Goal: Transaction & Acquisition: Purchase product/service

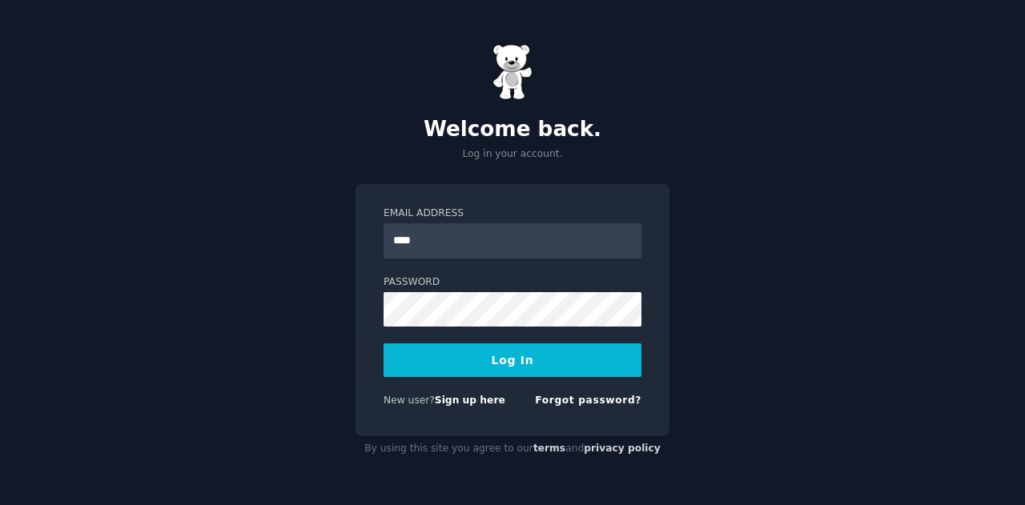
type input "**********"
click at [581, 398] on link "Forgot password?" at bounding box center [588, 400] width 107 height 11
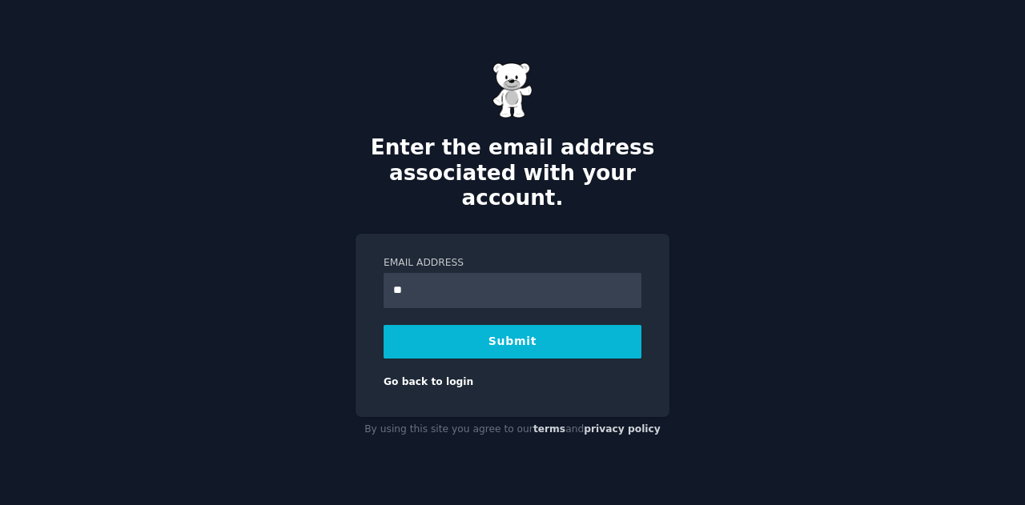
type input "*"
type input "**********"
click at [516, 326] on button "Submit" at bounding box center [513, 342] width 258 height 34
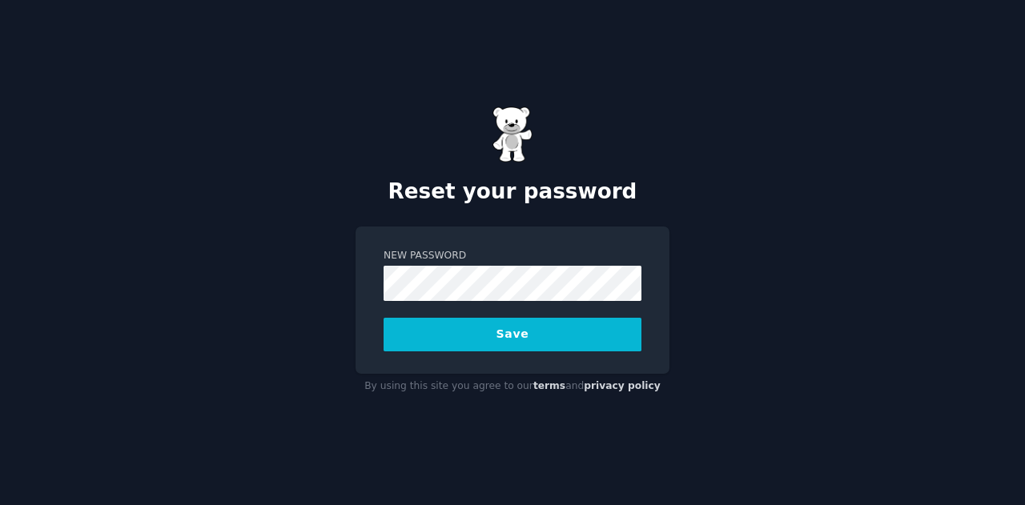
click at [510, 336] on button "Save" at bounding box center [513, 335] width 258 height 34
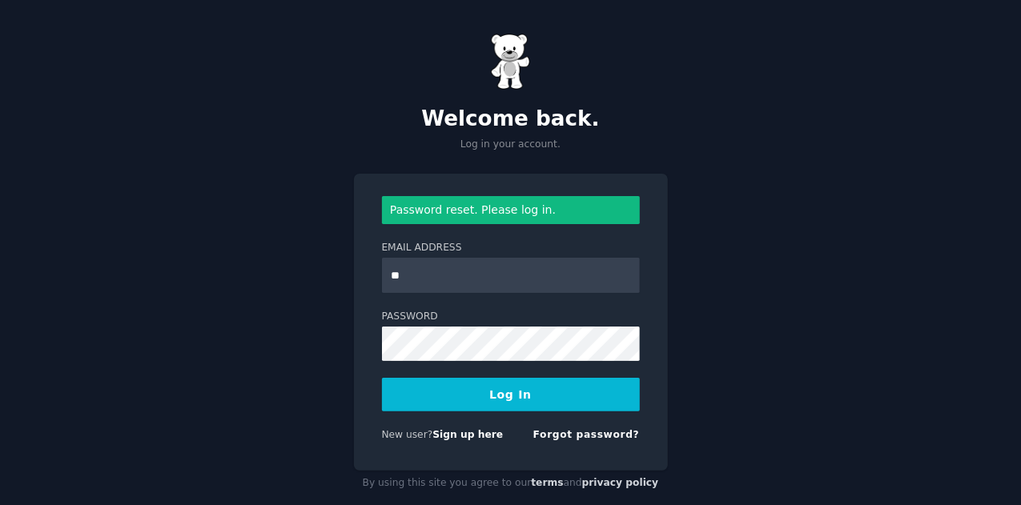
type input "**********"
click at [510, 388] on button "Log In" at bounding box center [511, 395] width 258 height 34
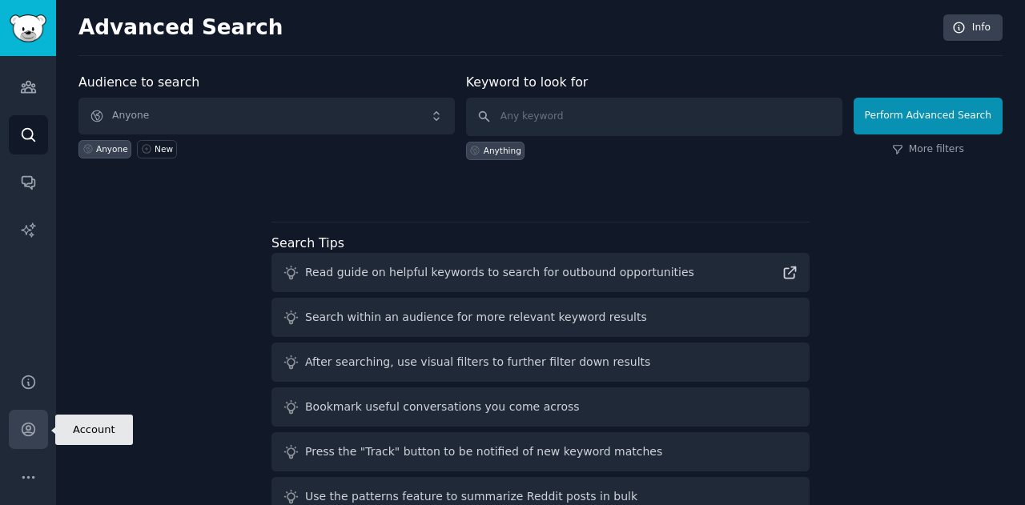
click at [30, 425] on icon "Sidebar" at bounding box center [28, 430] width 13 height 13
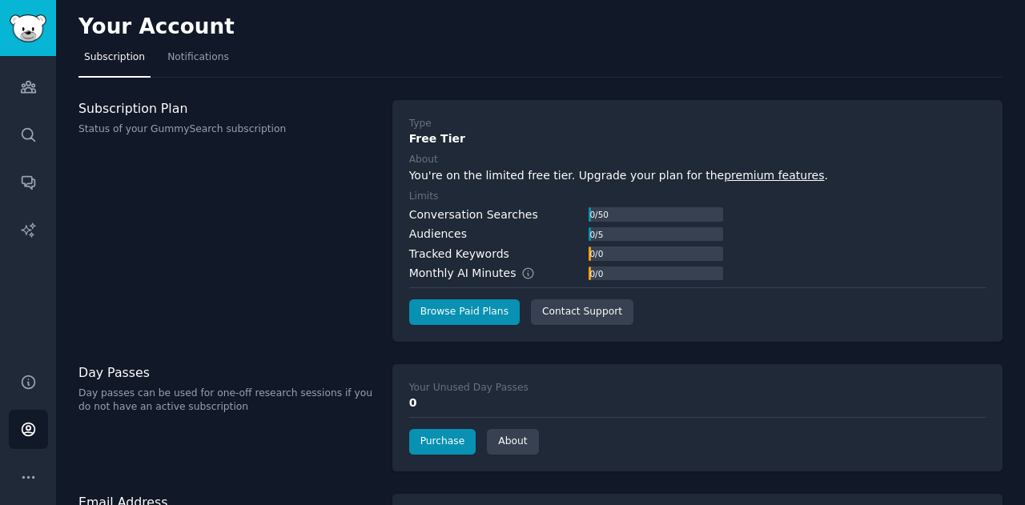
scroll to position [60, 0]
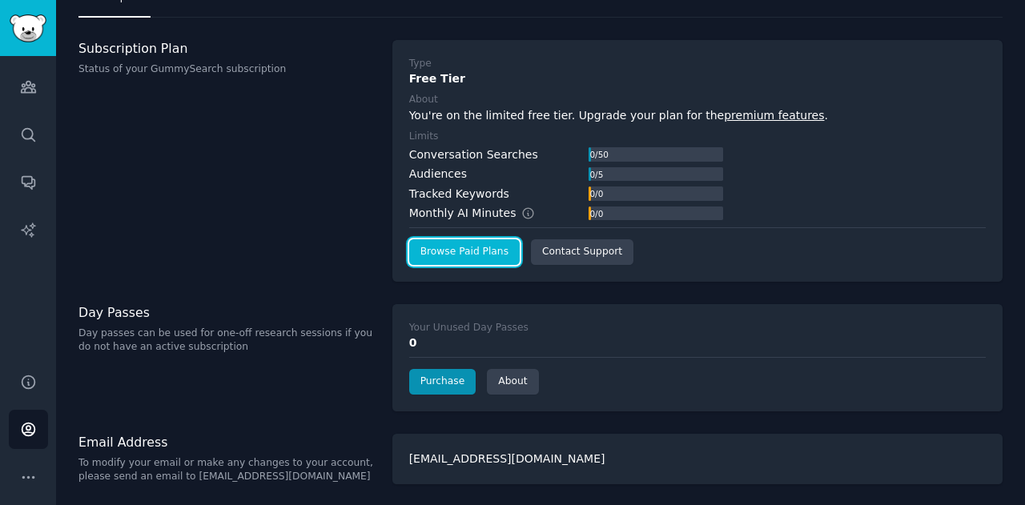
click at [466, 245] on link "Browse Paid Plans" at bounding box center [464, 252] width 111 height 26
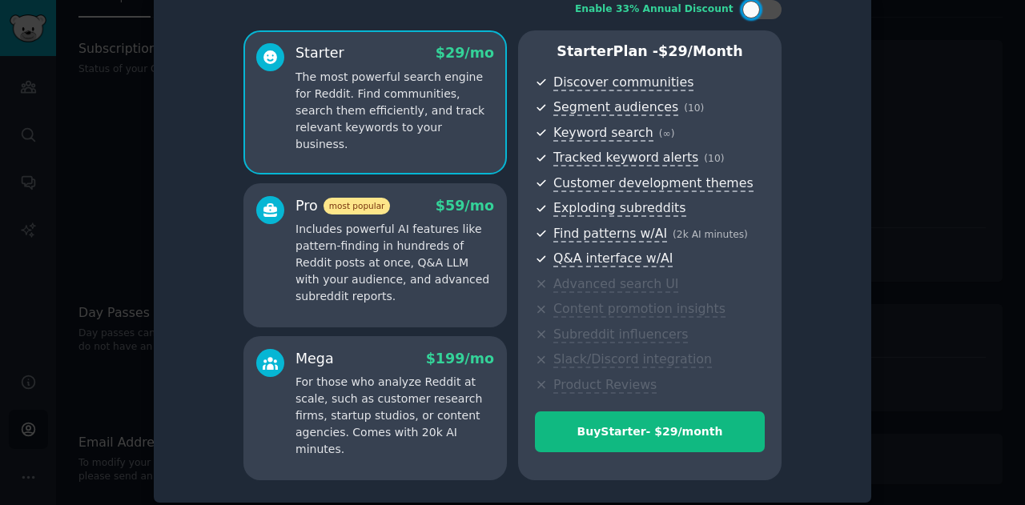
scroll to position [35, 0]
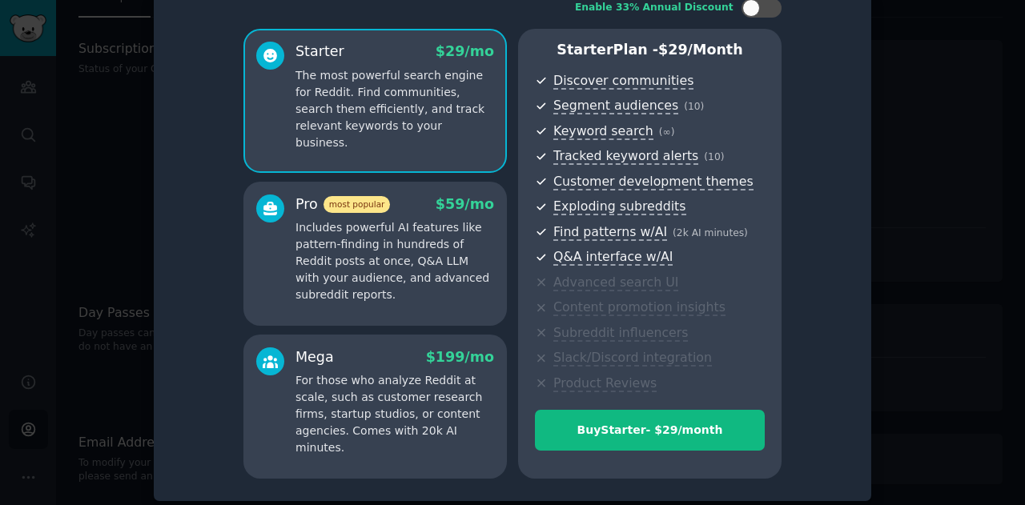
click at [381, 270] on p "Includes powerful AI features like pattern-finding in hundreds of Reddit posts …" at bounding box center [395, 261] width 199 height 84
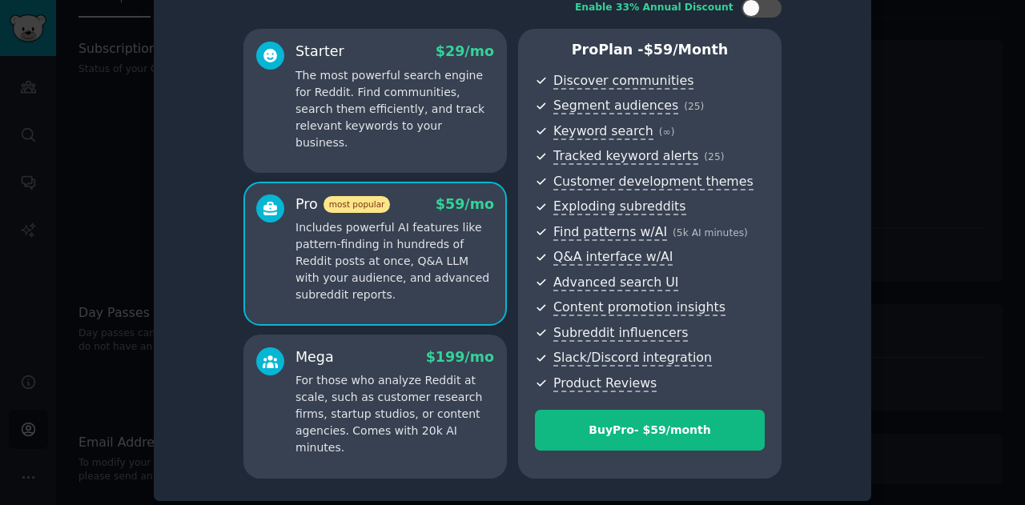
click at [384, 380] on p "For those who analyze Reddit at scale, such as customer research firms, startup…" at bounding box center [395, 414] width 199 height 84
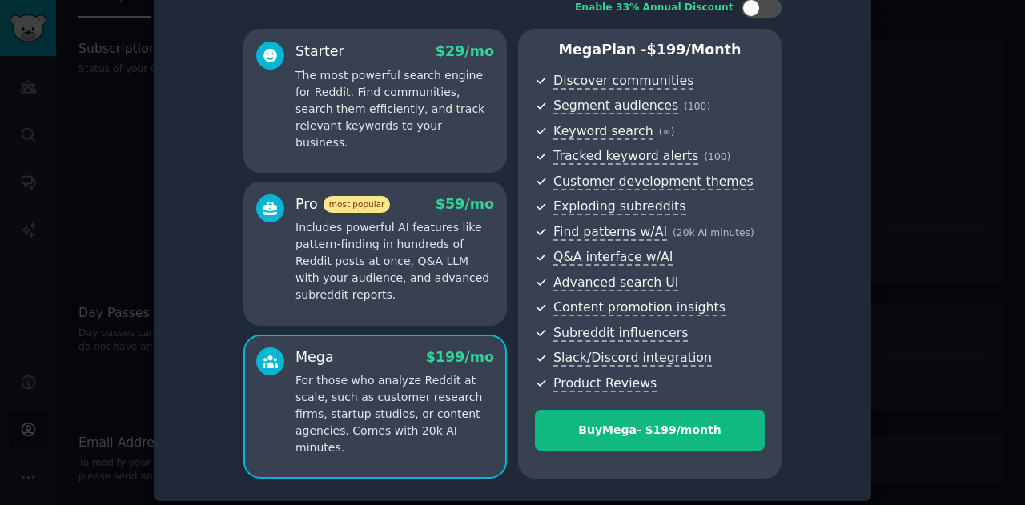
click at [358, 125] on p "The most powerful search engine for Reddit. Find communities, search them effic…" at bounding box center [395, 109] width 199 height 84
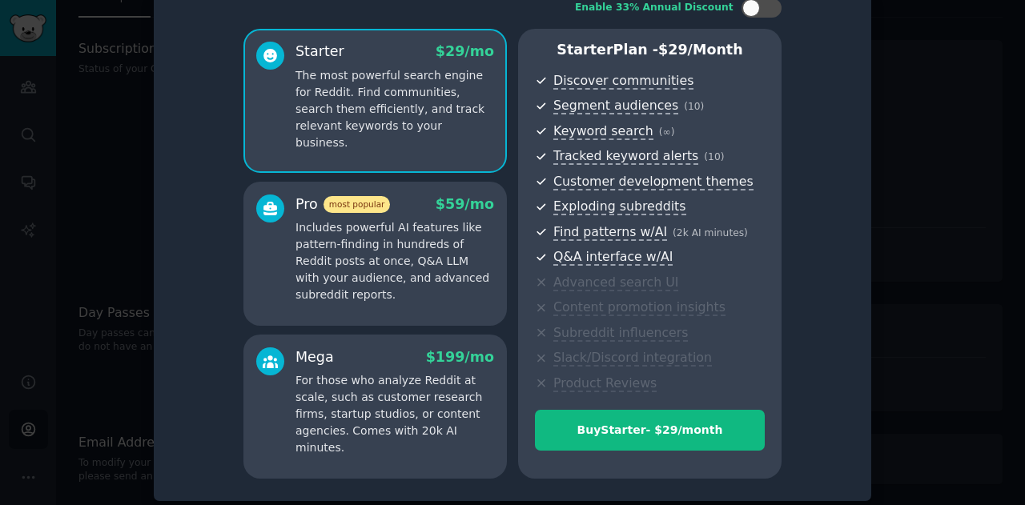
scroll to position [42, 0]
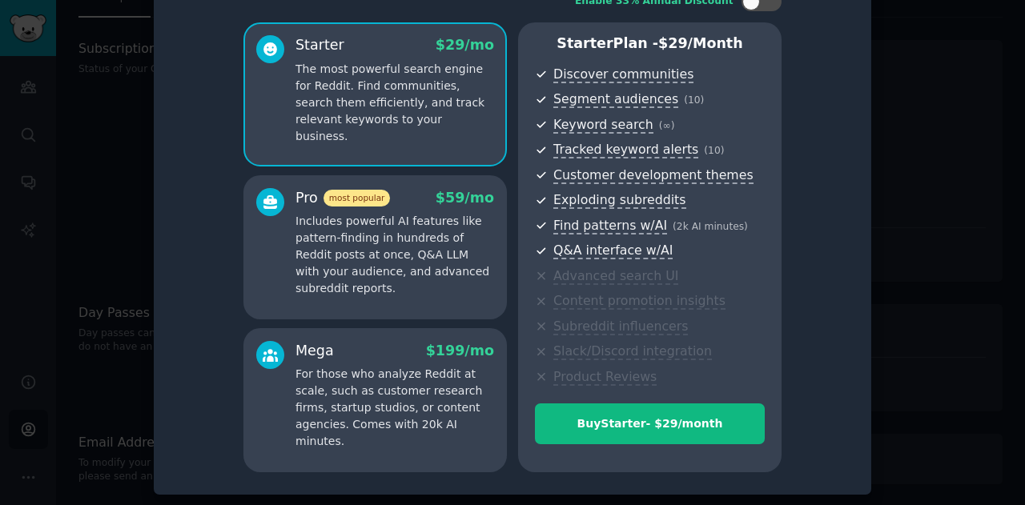
click at [394, 273] on p "Includes powerful AI features like pattern-finding in hundreds of Reddit posts …" at bounding box center [395, 255] width 199 height 84
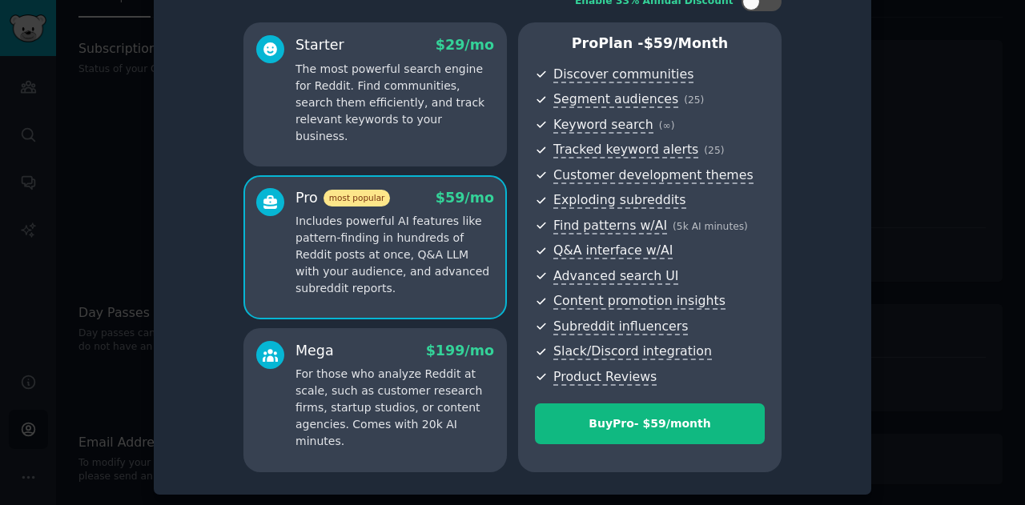
click at [420, 372] on p "For those who analyze Reddit at scale, such as customer research firms, startup…" at bounding box center [395, 408] width 199 height 84
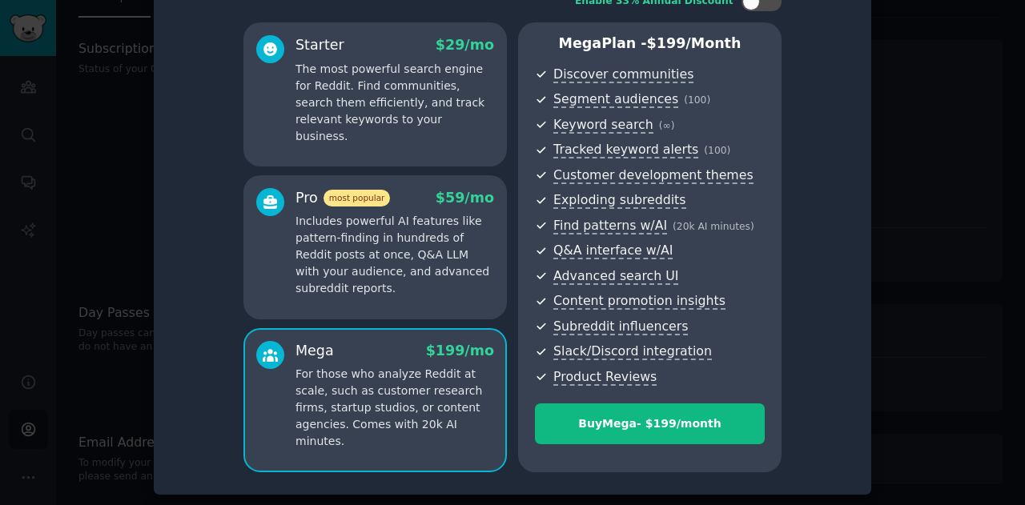
click at [891, 152] on div at bounding box center [512, 252] width 1025 height 505
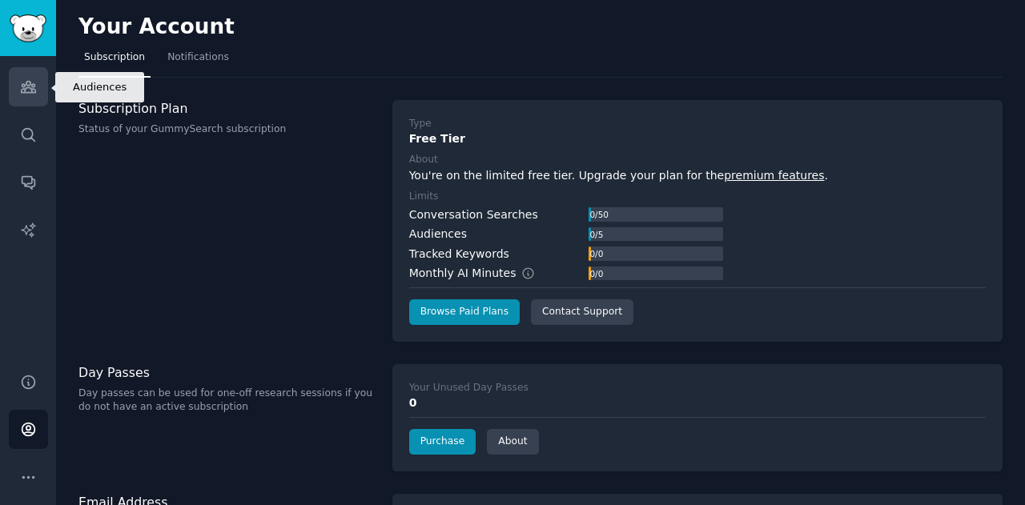
click at [27, 84] on icon "Sidebar" at bounding box center [28, 86] width 17 height 17
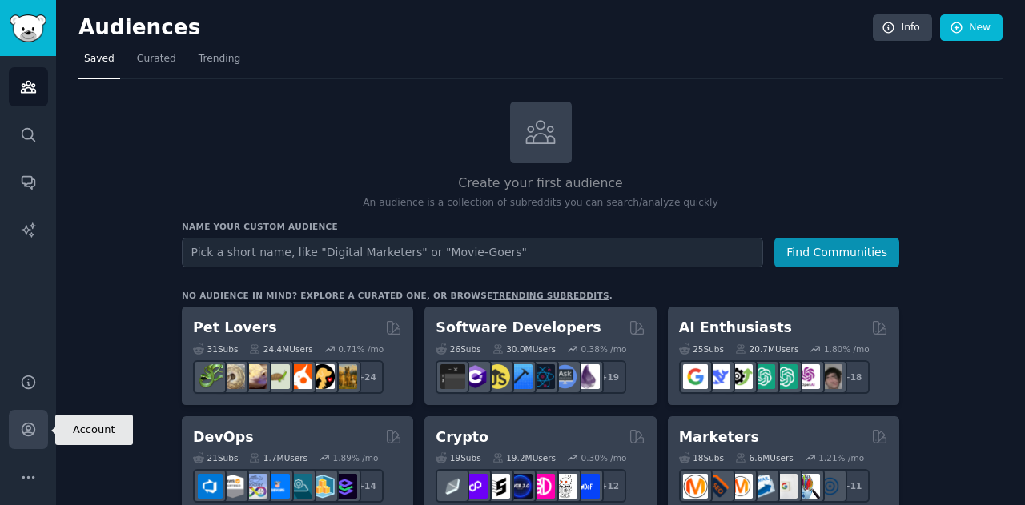
click at [24, 429] on icon "Sidebar" at bounding box center [28, 429] width 17 height 17
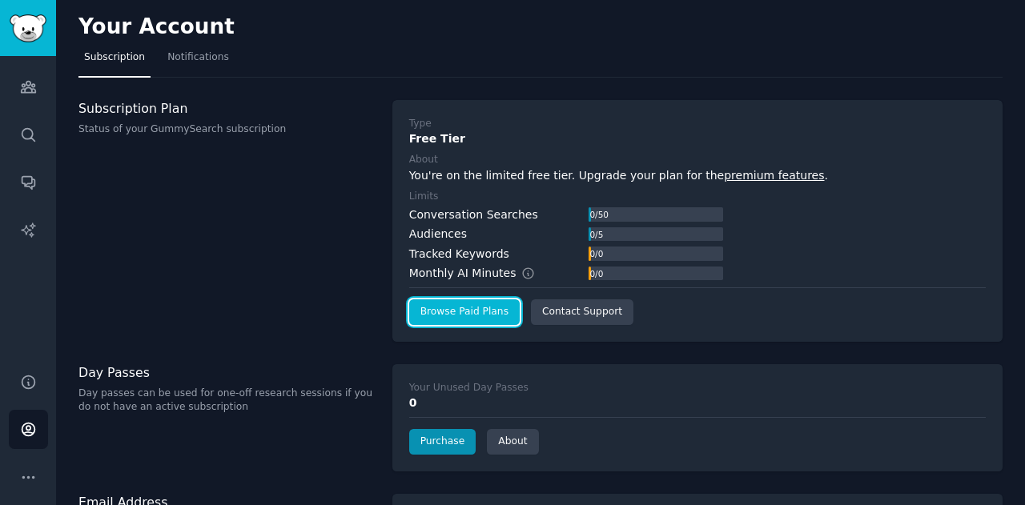
click at [470, 310] on link "Browse Paid Plans" at bounding box center [464, 313] width 111 height 26
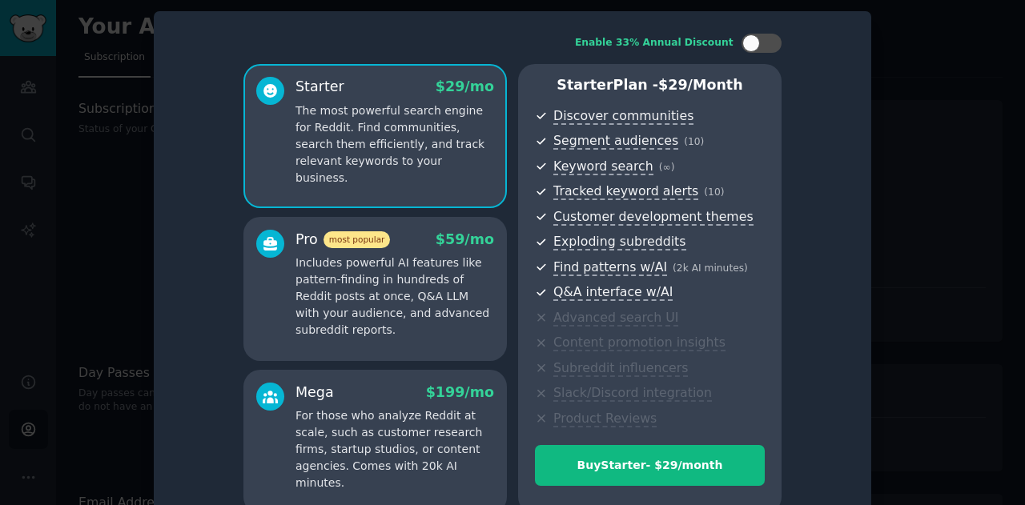
click at [426, 176] on div "Starter $ 29 /mo The most powerful search engine for Reddit. Find communities, …" at bounding box center [376, 136] width 264 height 144
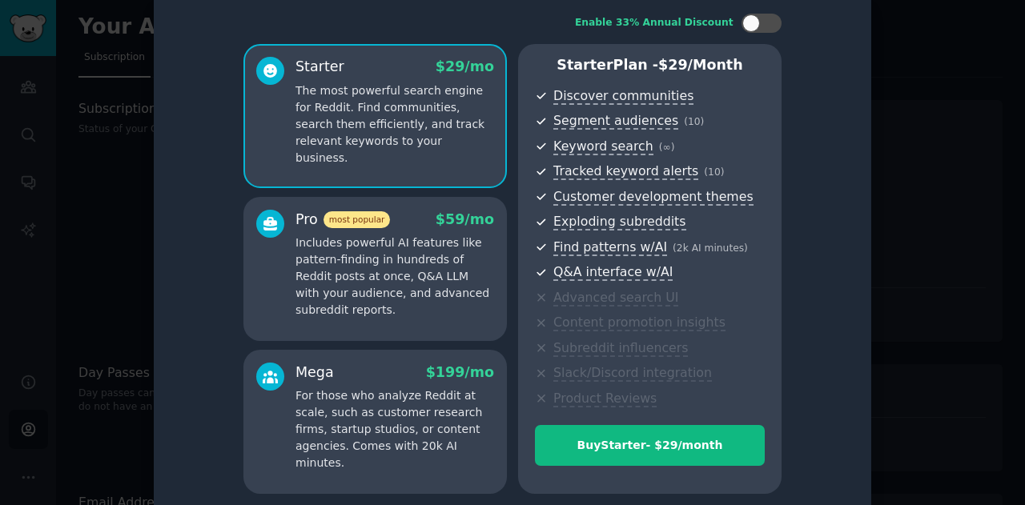
scroll to position [42, 0]
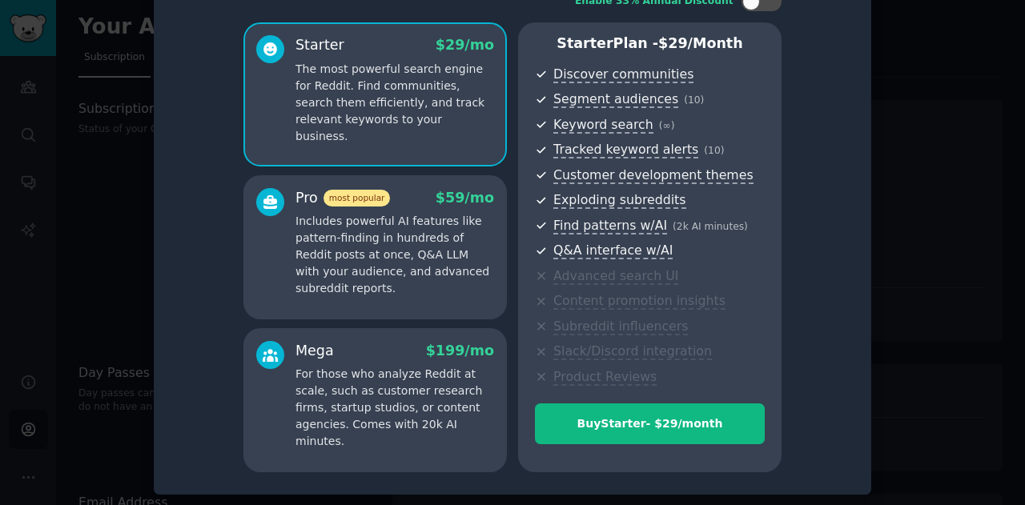
click at [415, 222] on p "Includes powerful AI features like pattern-finding in hundreds of Reddit posts …" at bounding box center [395, 255] width 199 height 84
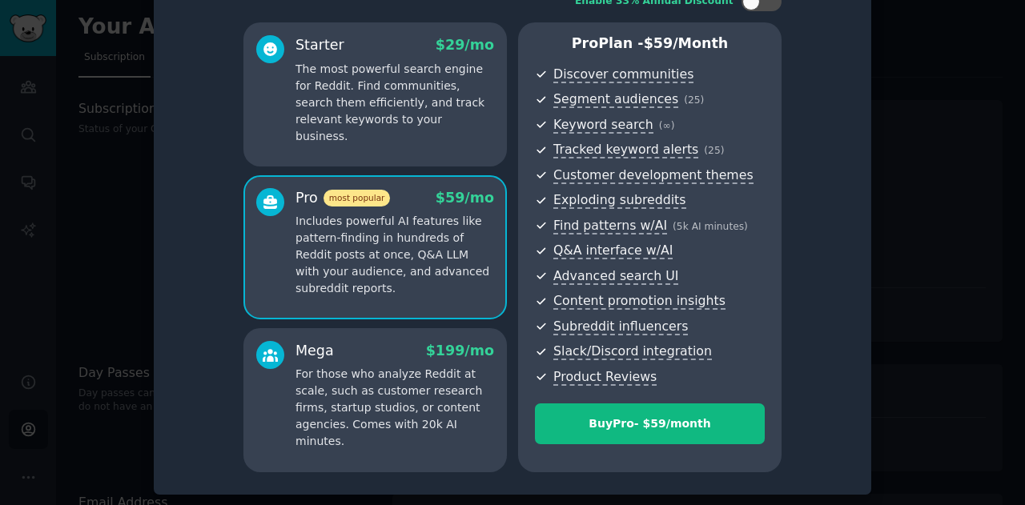
click at [431, 380] on p "For those who analyze Reddit at scale, such as customer research firms, startup…" at bounding box center [395, 408] width 199 height 84
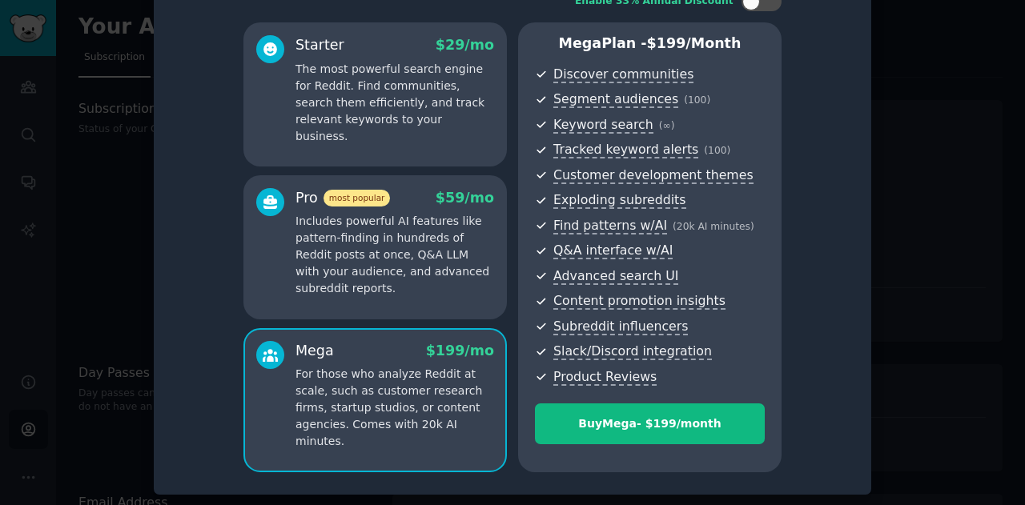
click at [399, 129] on div "Starter $ 29 /mo The most powerful search engine for Reddit. Find communities, …" at bounding box center [376, 94] width 264 height 144
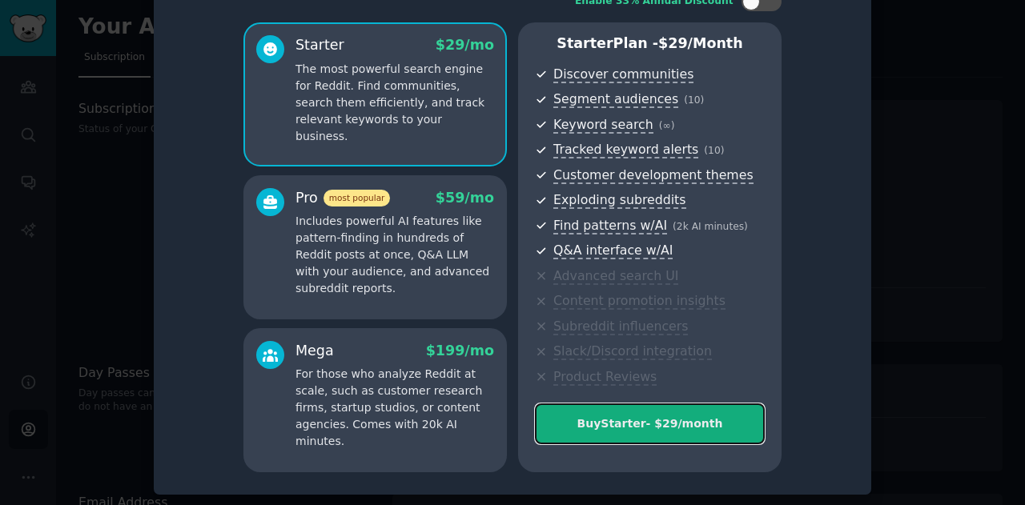
click at [672, 423] on div "Buy Starter - $ 29 /month" at bounding box center [650, 424] width 228 height 17
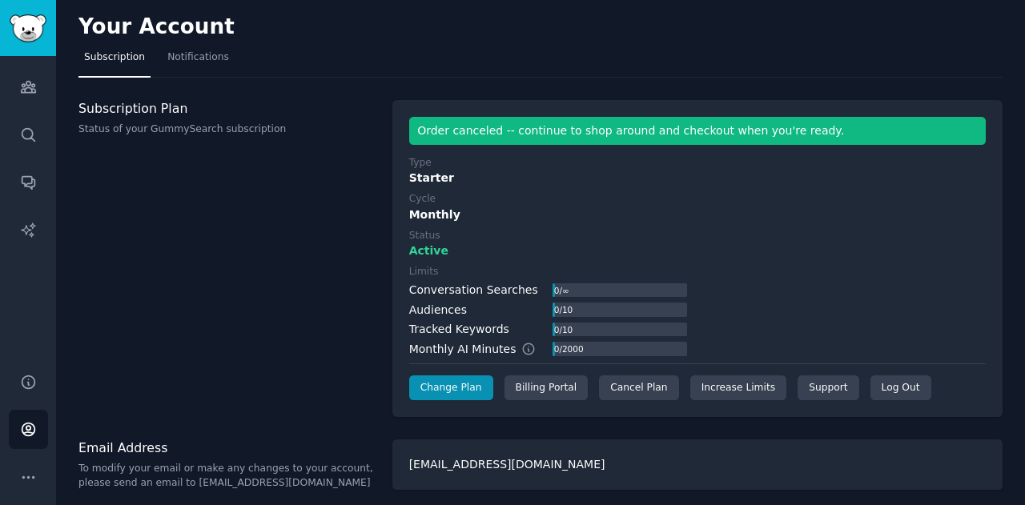
click at [111, 55] on span "Subscription" at bounding box center [114, 57] width 61 height 14
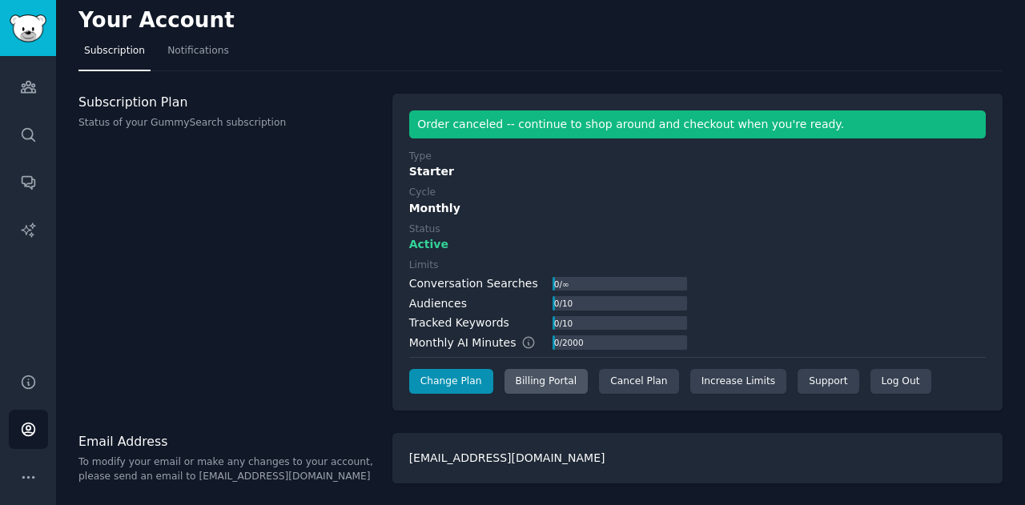
click at [529, 384] on div "Billing Portal" at bounding box center [547, 382] width 84 height 26
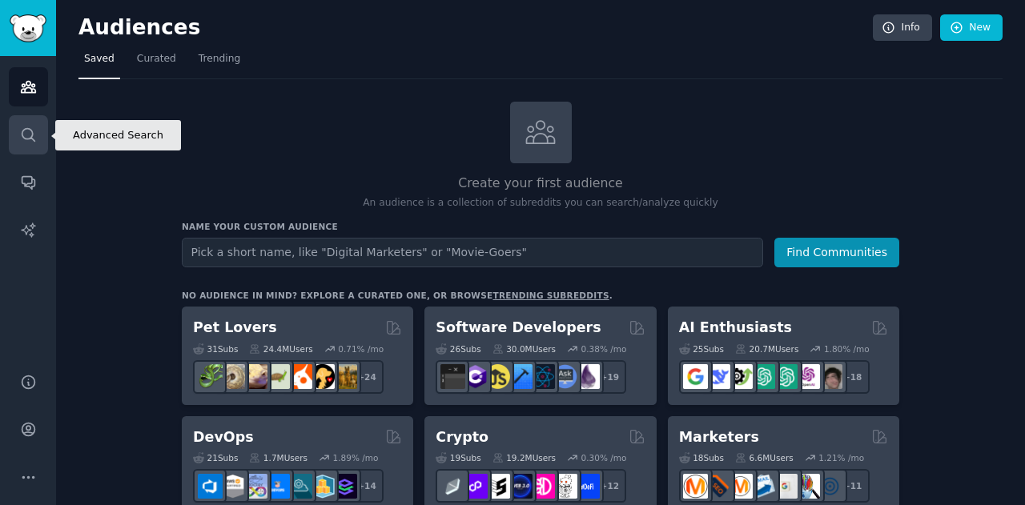
click at [29, 133] on icon "Sidebar" at bounding box center [28, 135] width 17 height 17
